Goal: Book appointment/travel/reservation

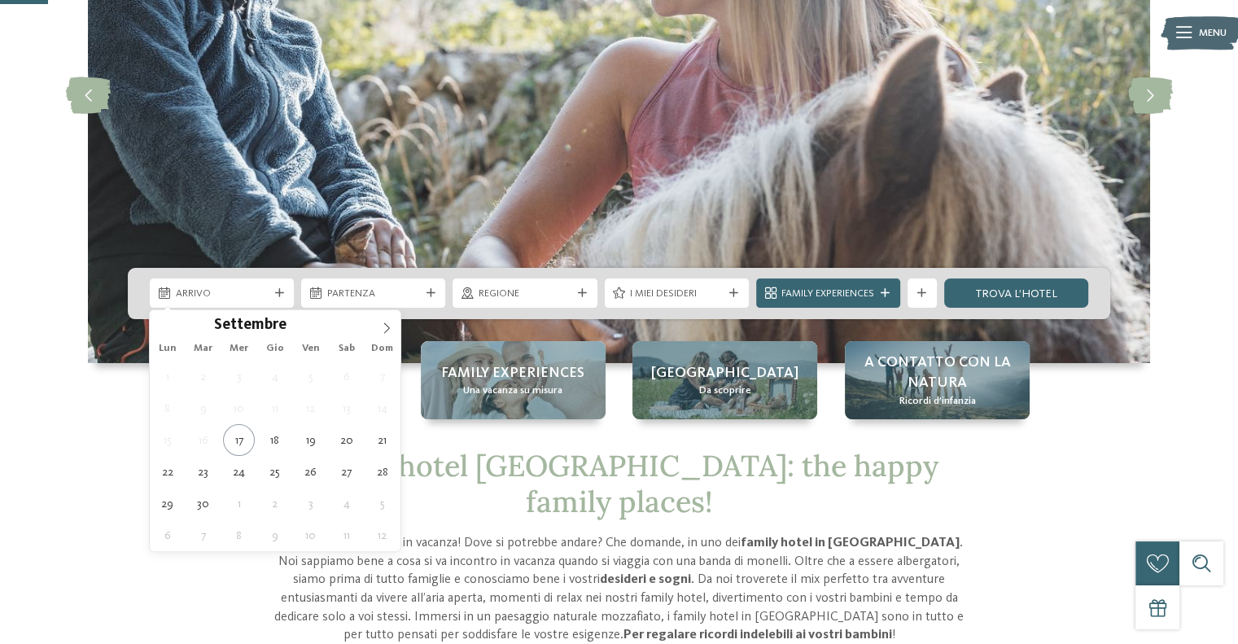
click at [277, 295] on icon at bounding box center [279, 293] width 9 height 9
click at [389, 325] on icon at bounding box center [386, 327] width 11 height 11
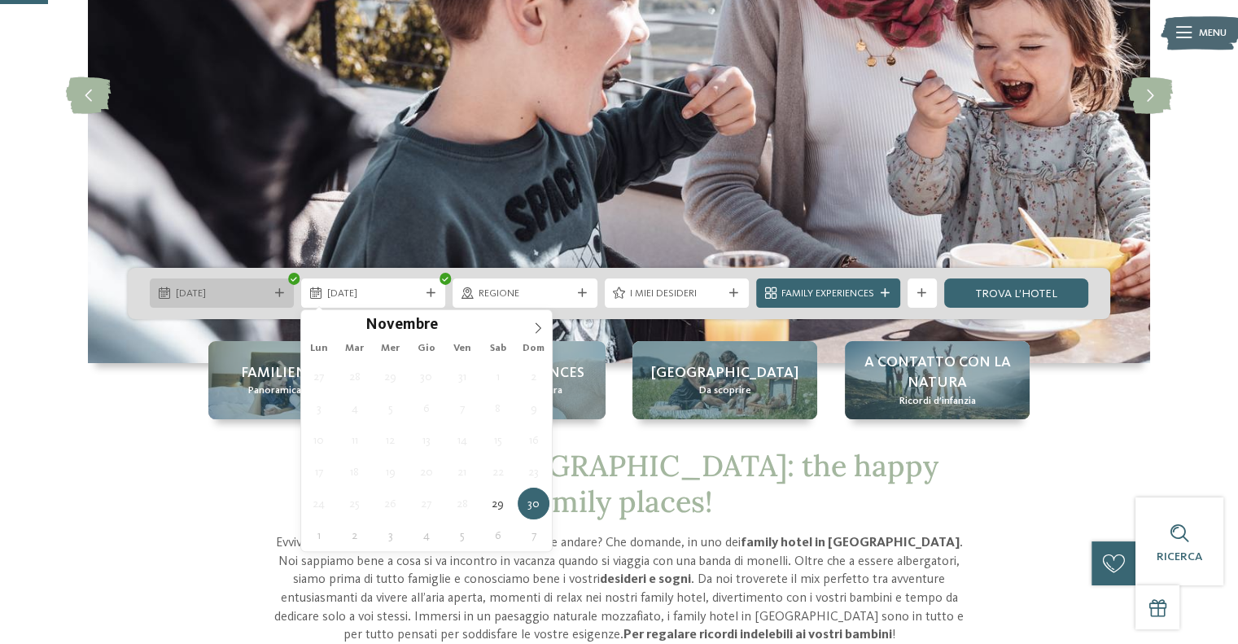
click at [278, 301] on div "29.11.2025" at bounding box center [222, 292] width 144 height 29
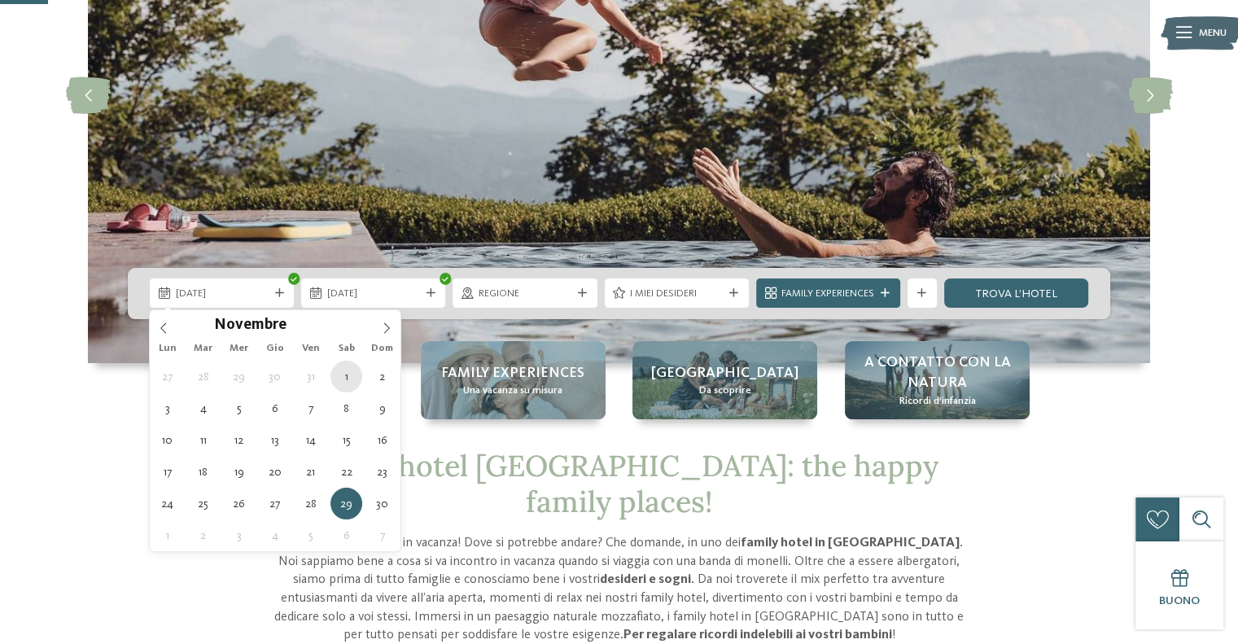
type div "01.11.2025"
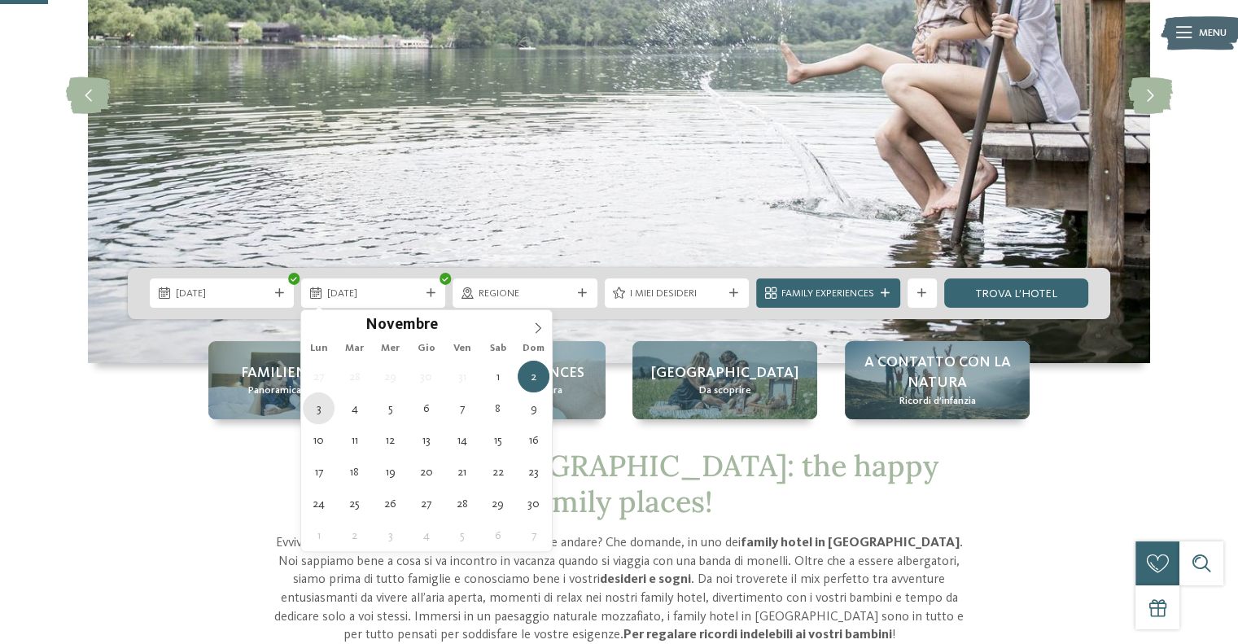
type div "03.11.2025"
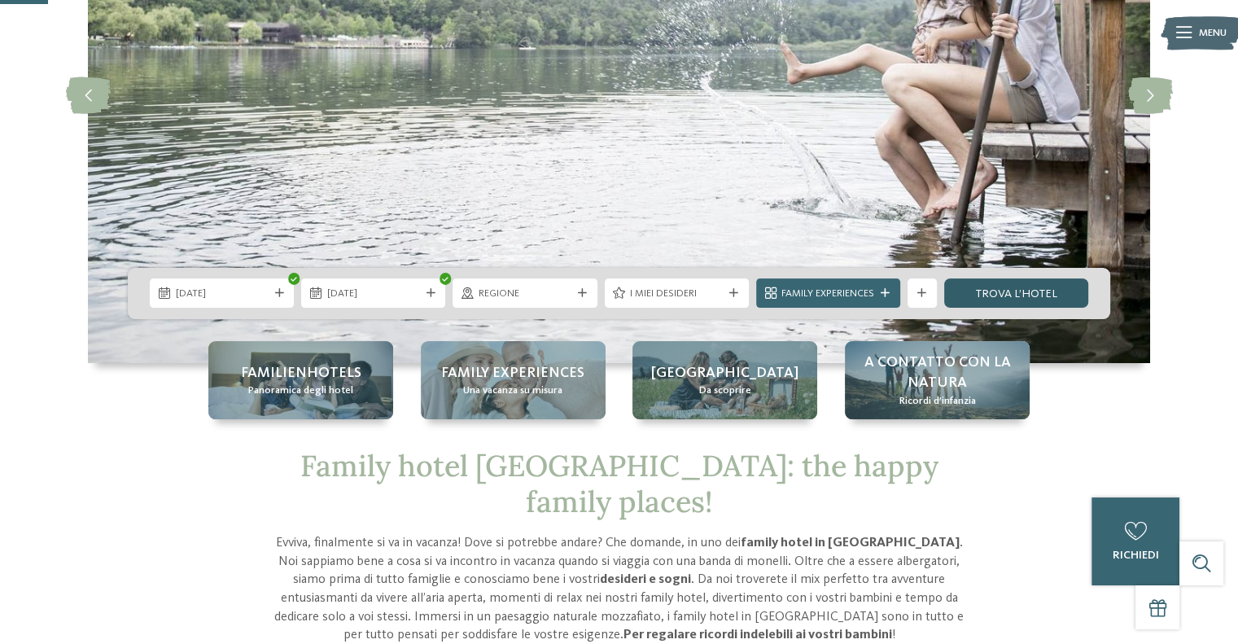
click at [1000, 295] on link "trova l’hotel" at bounding box center [1016, 292] width 144 height 29
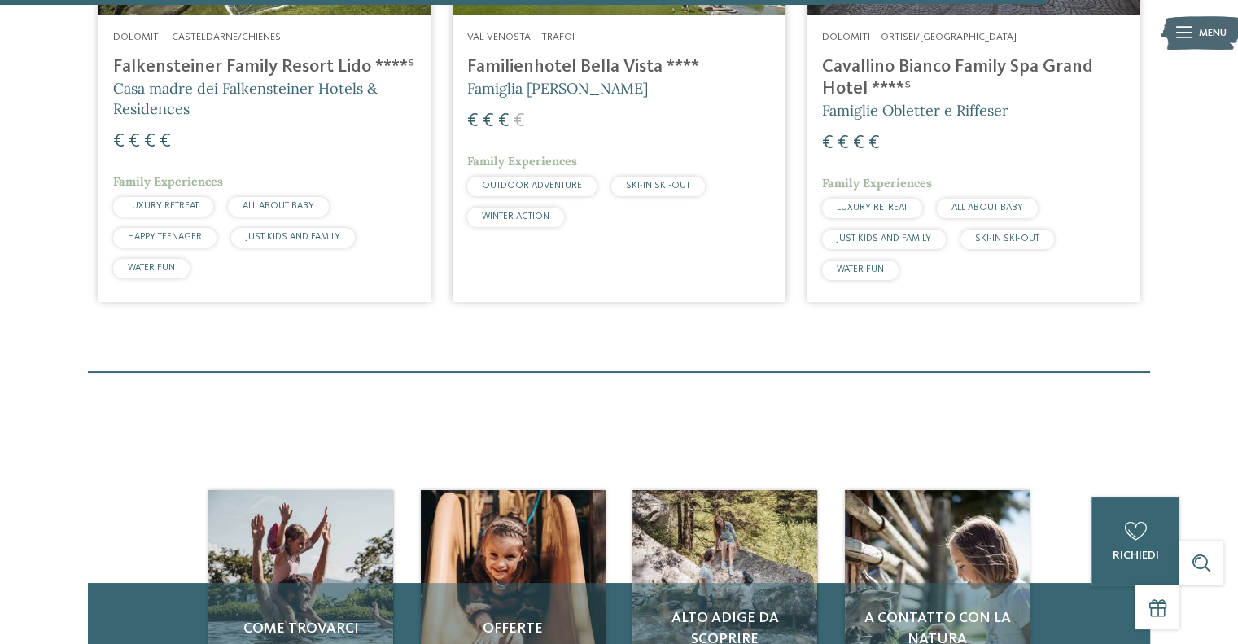
scroll to position [2995, 0]
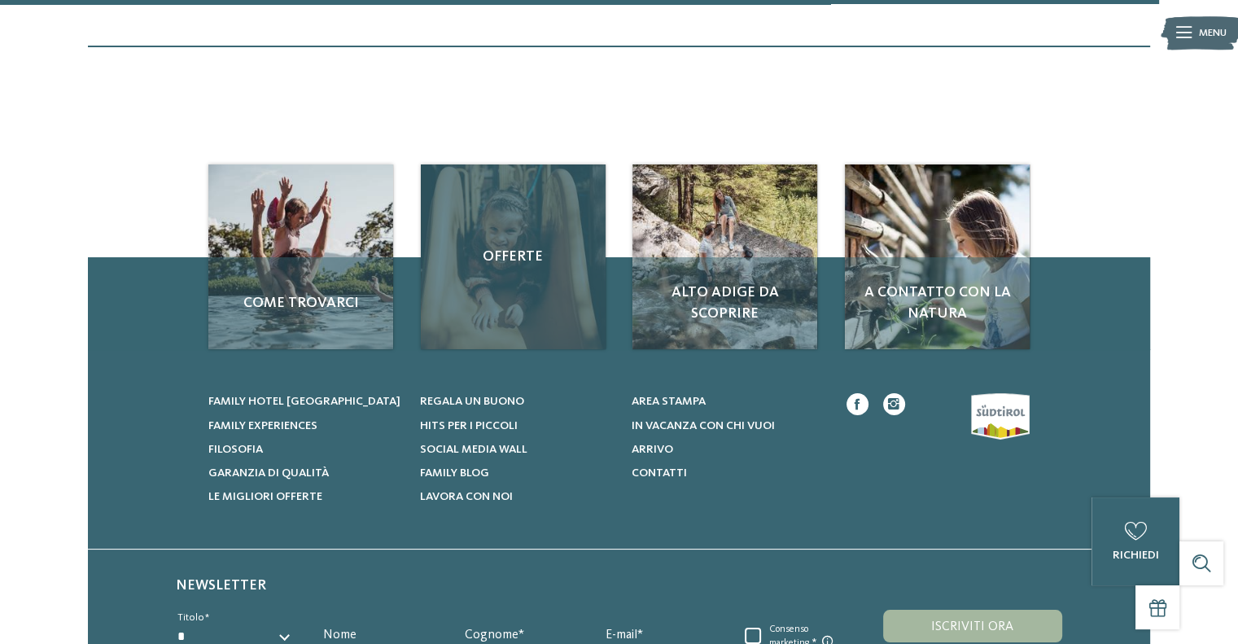
click at [506, 278] on div "Offerte" at bounding box center [513, 256] width 185 height 185
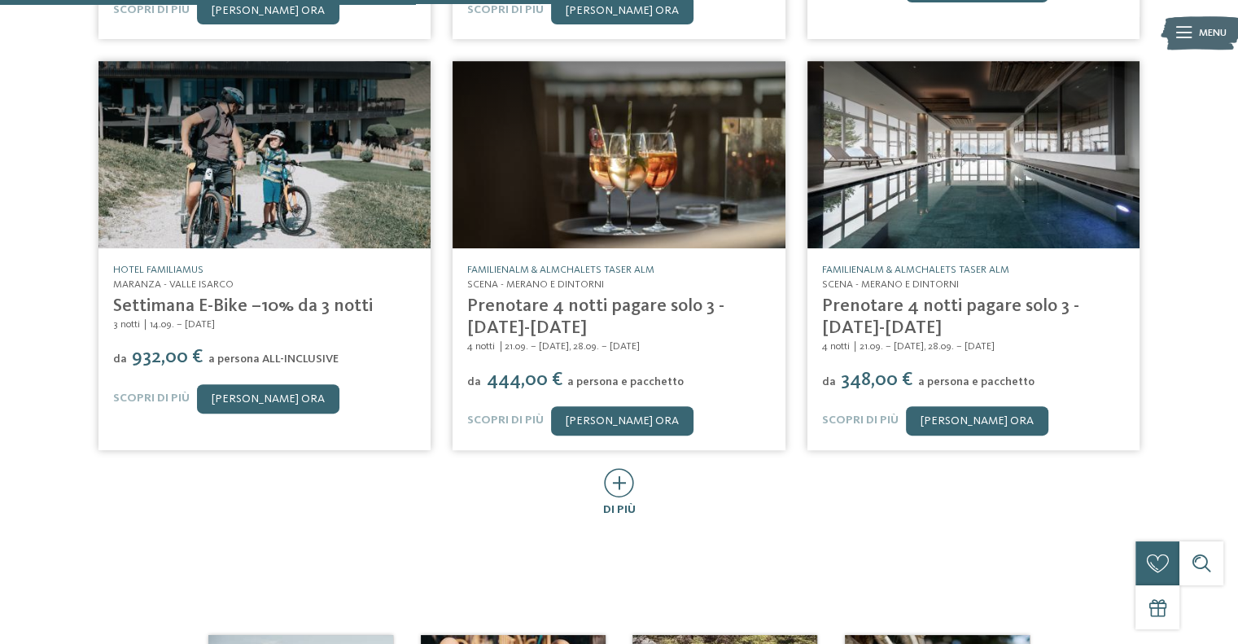
scroll to position [733, 0]
